Goal: Navigation & Orientation: Find specific page/section

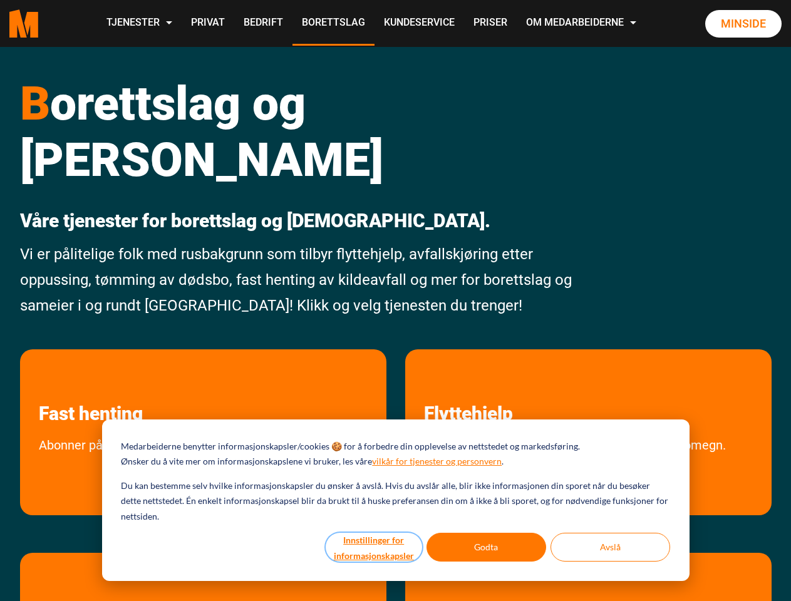
click at [375, 548] on button "Innstillinger for informasjonskapsler" at bounding box center [374, 547] width 96 height 29
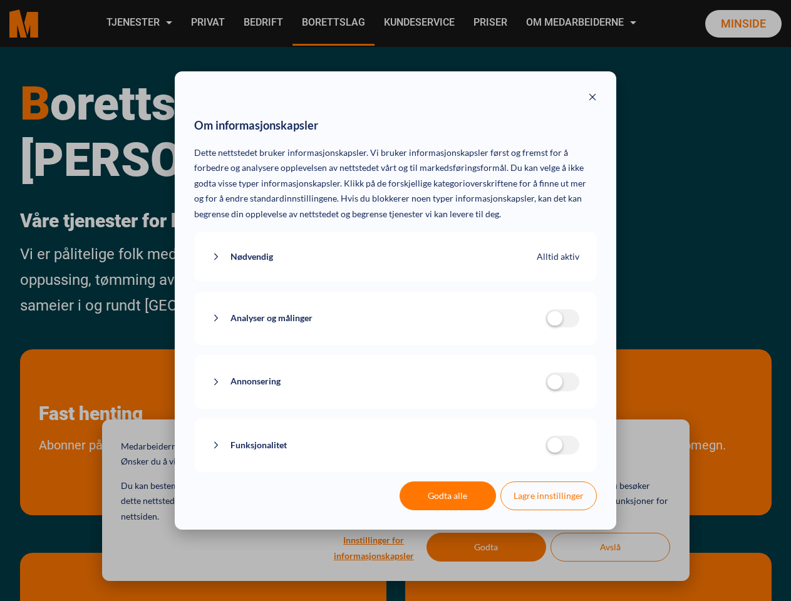
click at [487, 548] on div "Om informasjonskapsler Dette nettstedet bruker informasjonskapsler. Vi bruker i…" at bounding box center [395, 300] width 791 height 601
click at [610, 548] on div "Om informasjonskapsler Dette nettstedet bruker informasjonskapsler. Vi bruker i…" at bounding box center [395, 300] width 791 height 601
click at [138, 23] on div "Om informasjonskapsler Dette nettstedet bruker informasjonskapsler. Vi bruker i…" at bounding box center [395, 300] width 791 height 601
click at [583, 23] on div "Om informasjonskapsler Dette nettstedet bruker informasjonskapsler. Vi bruker i…" at bounding box center [395, 300] width 791 height 601
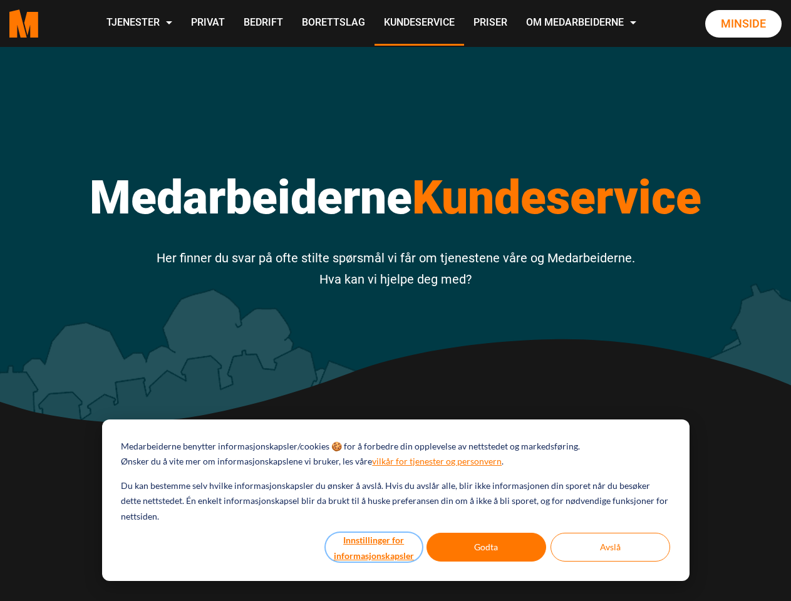
click at [375, 548] on button "Innstillinger for informasjonskapsler" at bounding box center [374, 547] width 96 height 29
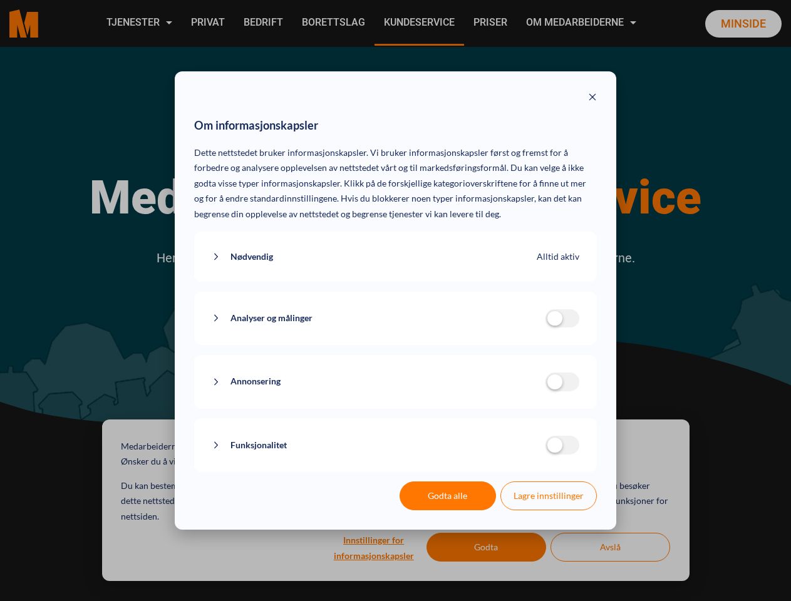
click at [487, 548] on div "Om informasjonskapsler Dette nettstedet bruker informasjonskapsler. Vi bruker i…" at bounding box center [395, 300] width 791 height 601
click at [610, 548] on div "Om informasjonskapsler Dette nettstedet bruker informasjonskapsler. Vi bruker i…" at bounding box center [395, 300] width 791 height 601
click at [138, 23] on div "Om informasjonskapsler Dette nettstedet bruker informasjonskapsler. Vi bruker i…" at bounding box center [395, 300] width 791 height 601
click at [583, 23] on div "Om informasjonskapsler Dette nettstedet bruker informasjonskapsler. Vi bruker i…" at bounding box center [395, 300] width 791 height 601
